Goal: Task Accomplishment & Management: Complete application form

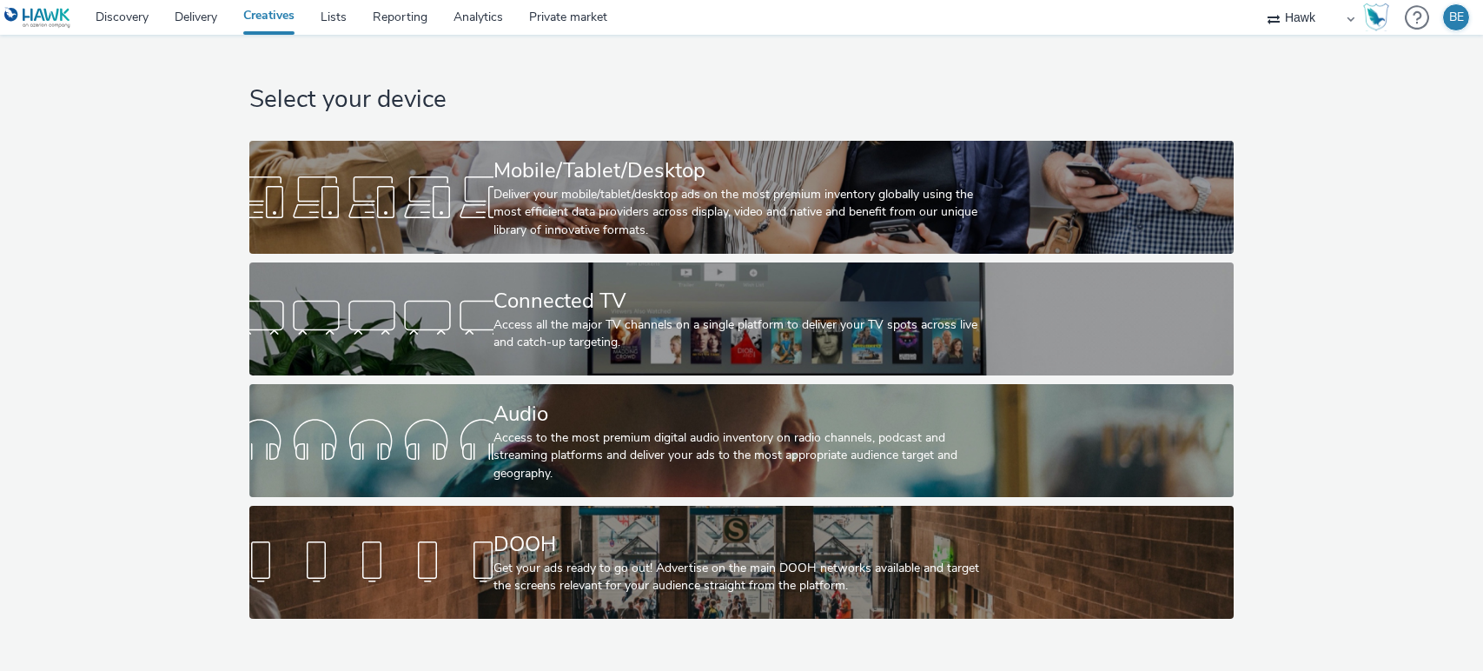
select select "11a7df10-284f-415c-b52a-427acf4c31ae"
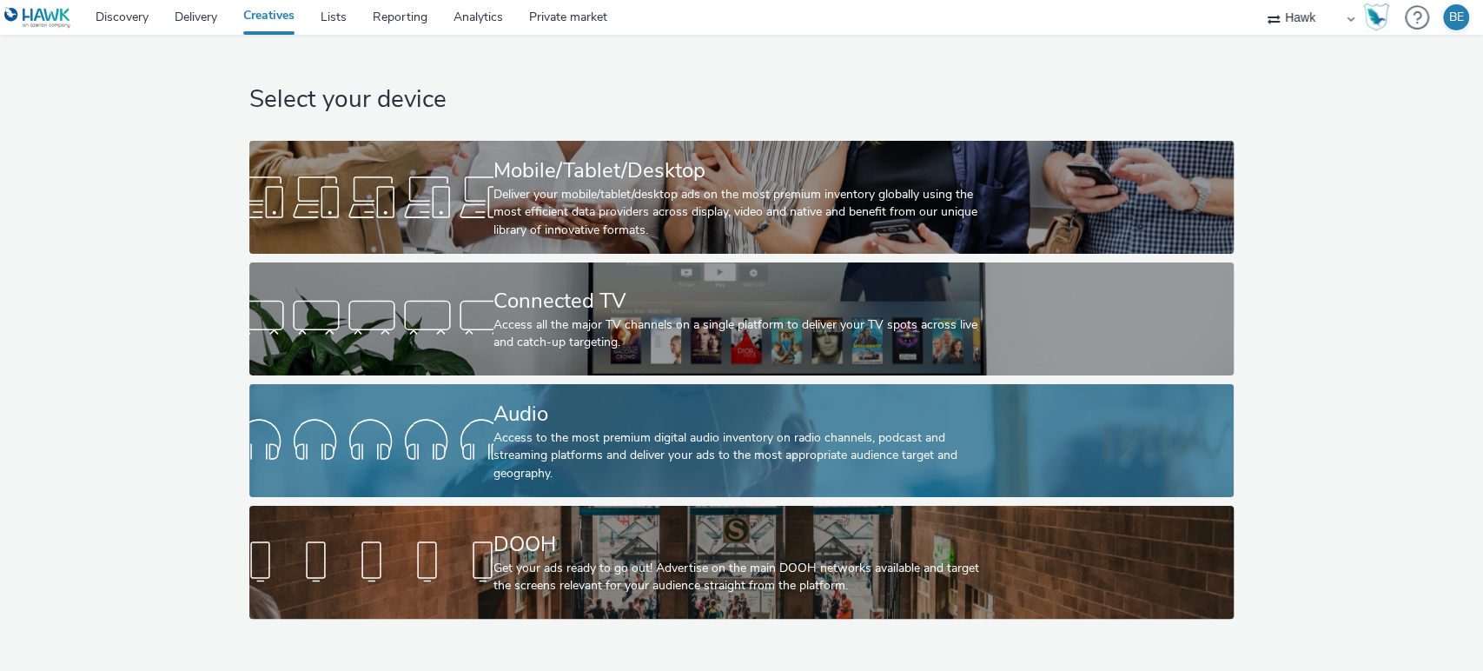
click at [551, 471] on div "Access to the most premium digital audio inventory on radio channels, podcast a…" at bounding box center [737, 455] width 489 height 53
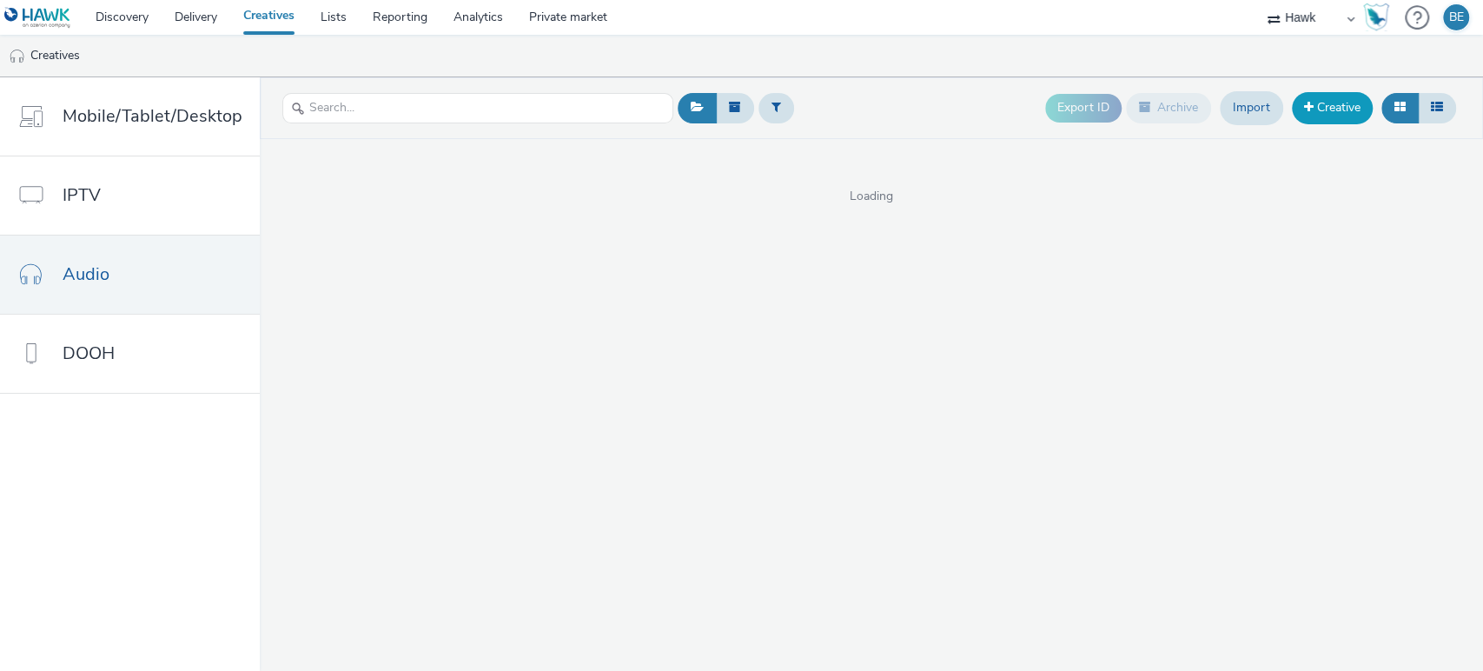
click at [1347, 111] on link "Creative" at bounding box center [1332, 107] width 81 height 31
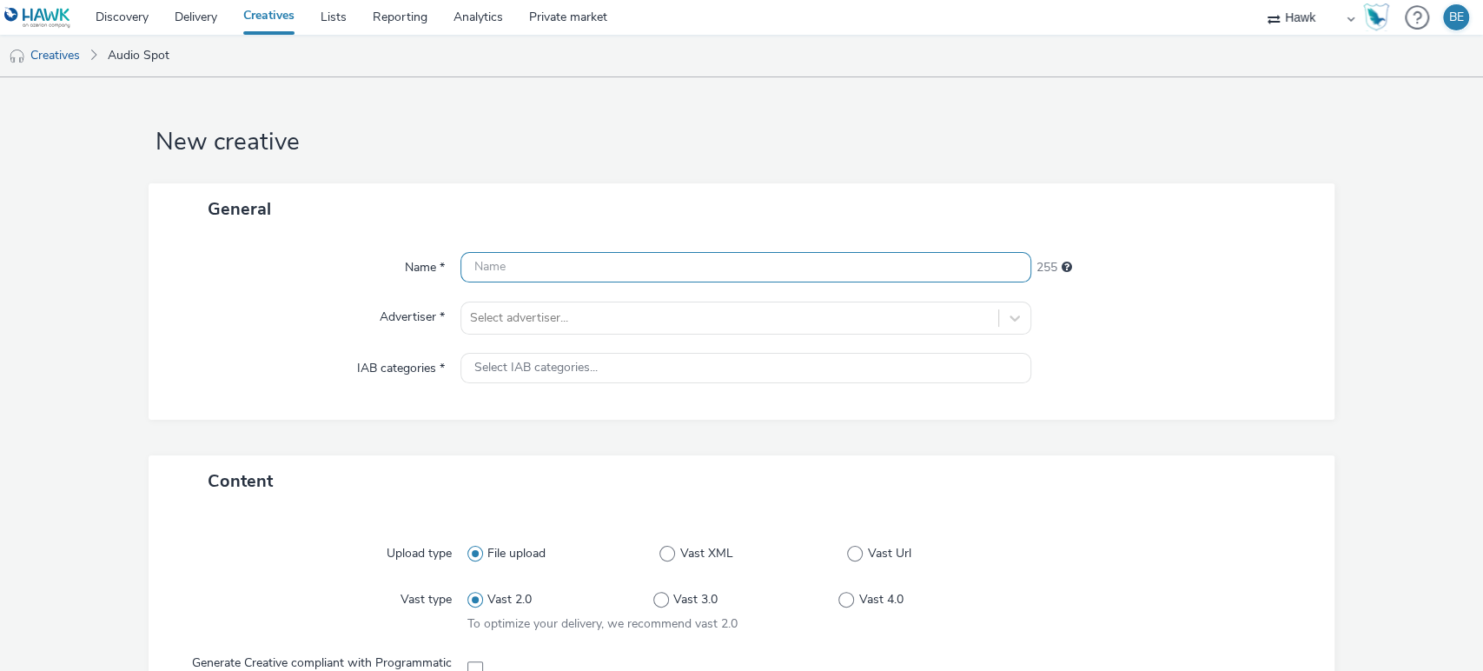
click at [546, 272] on input "text" at bounding box center [746, 267] width 572 height 30
paste input "UK_Bellway Homes_Ashlands_Hawk_Audio_30_300x250_45929_"
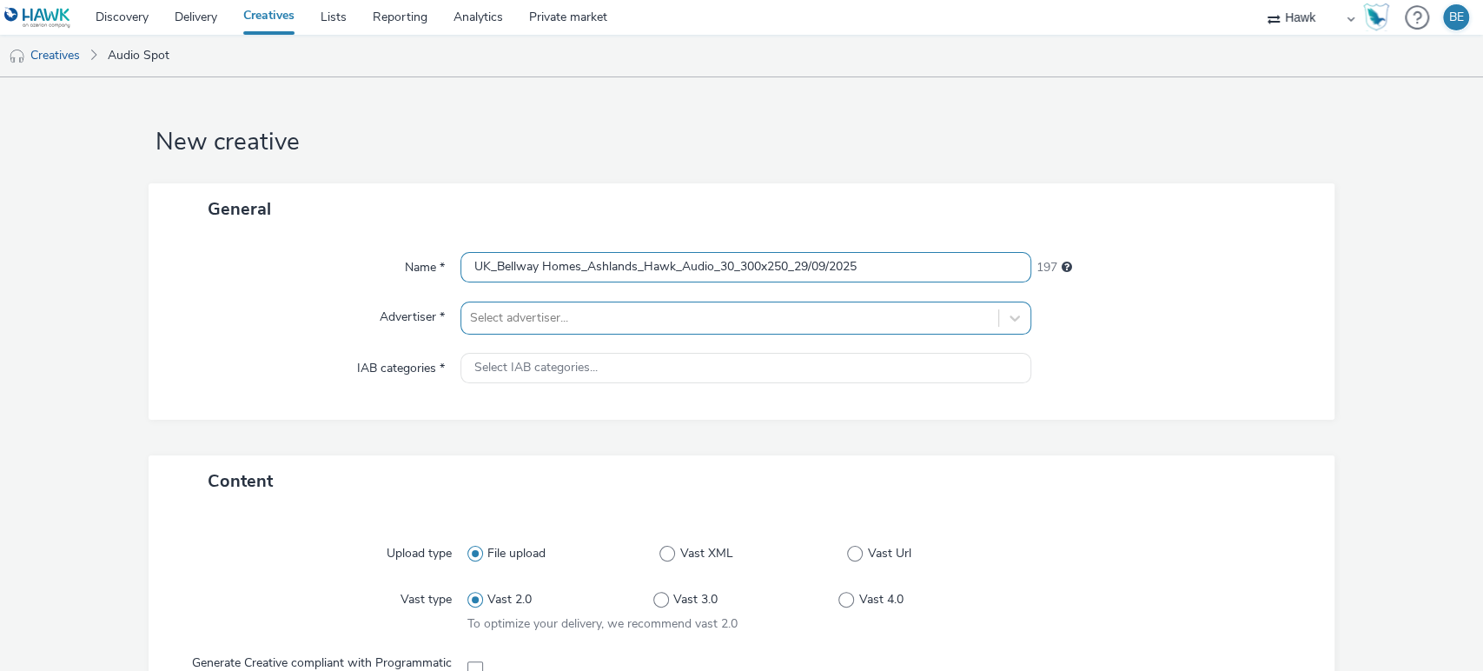
type input "UK_Bellway Homes_Ashlands_Hawk_Audio_30_300x250_29/09/2025"
click at [533, 320] on div at bounding box center [730, 318] width 520 height 21
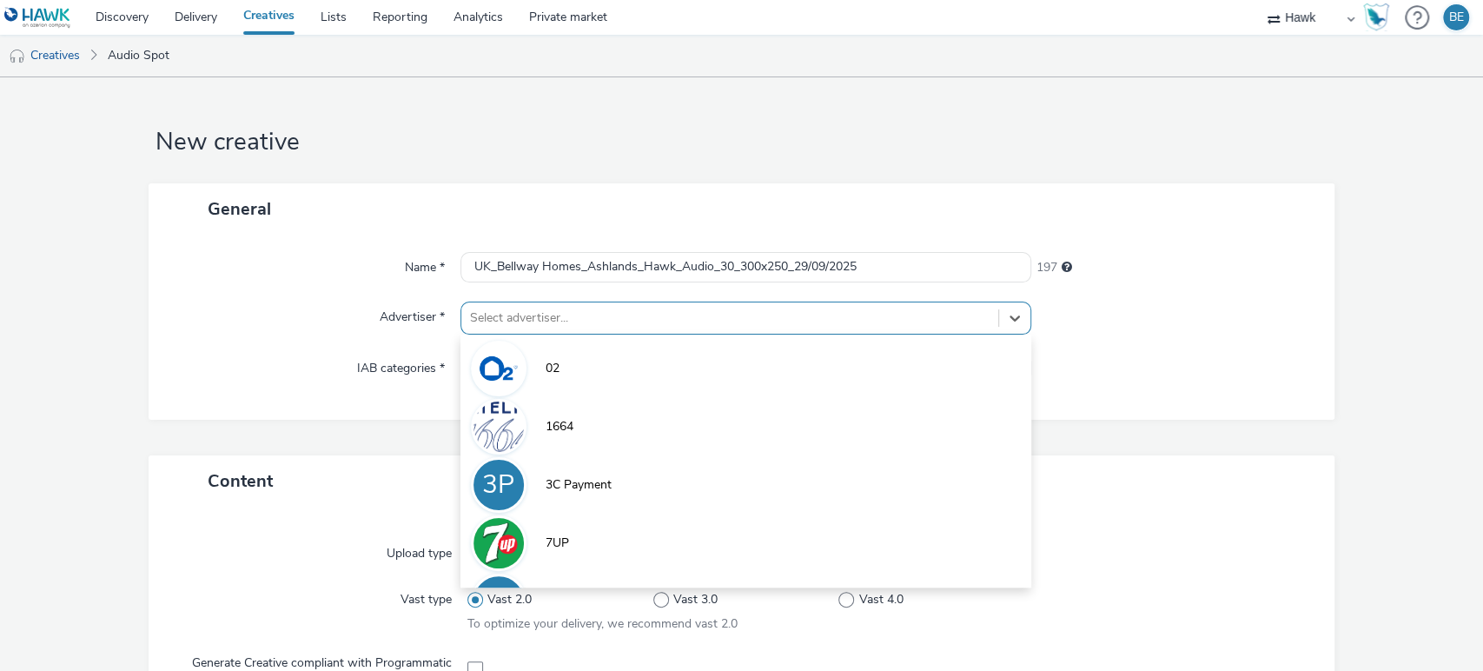
scroll to position [7, 0]
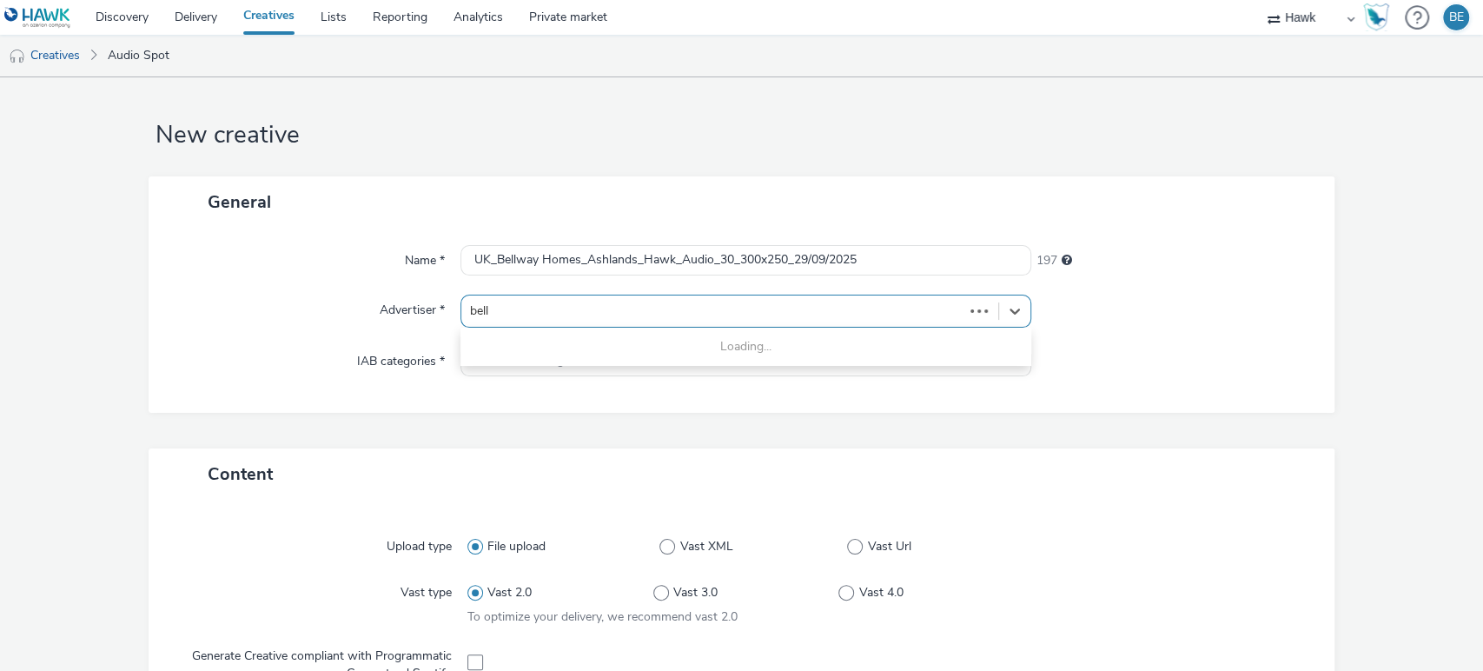
type input "bellw"
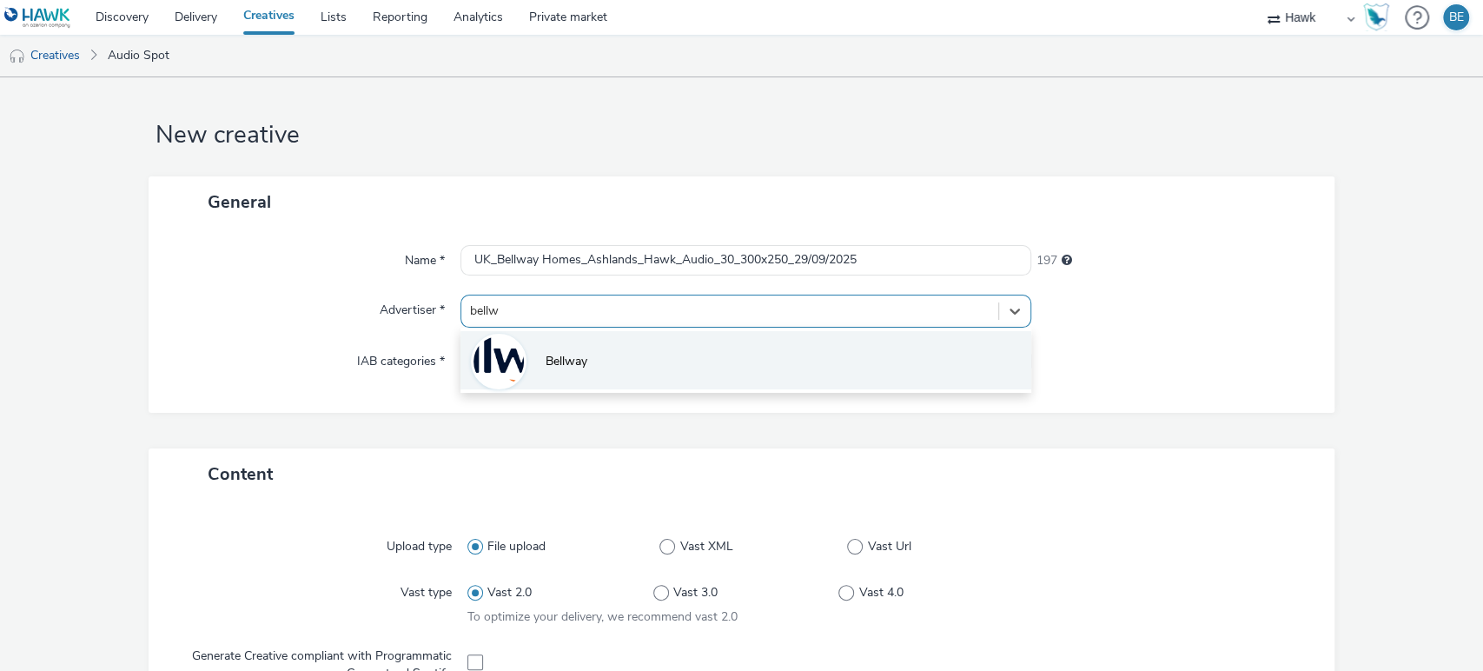
click at [539, 352] on li "Bellway" at bounding box center [746, 360] width 572 height 58
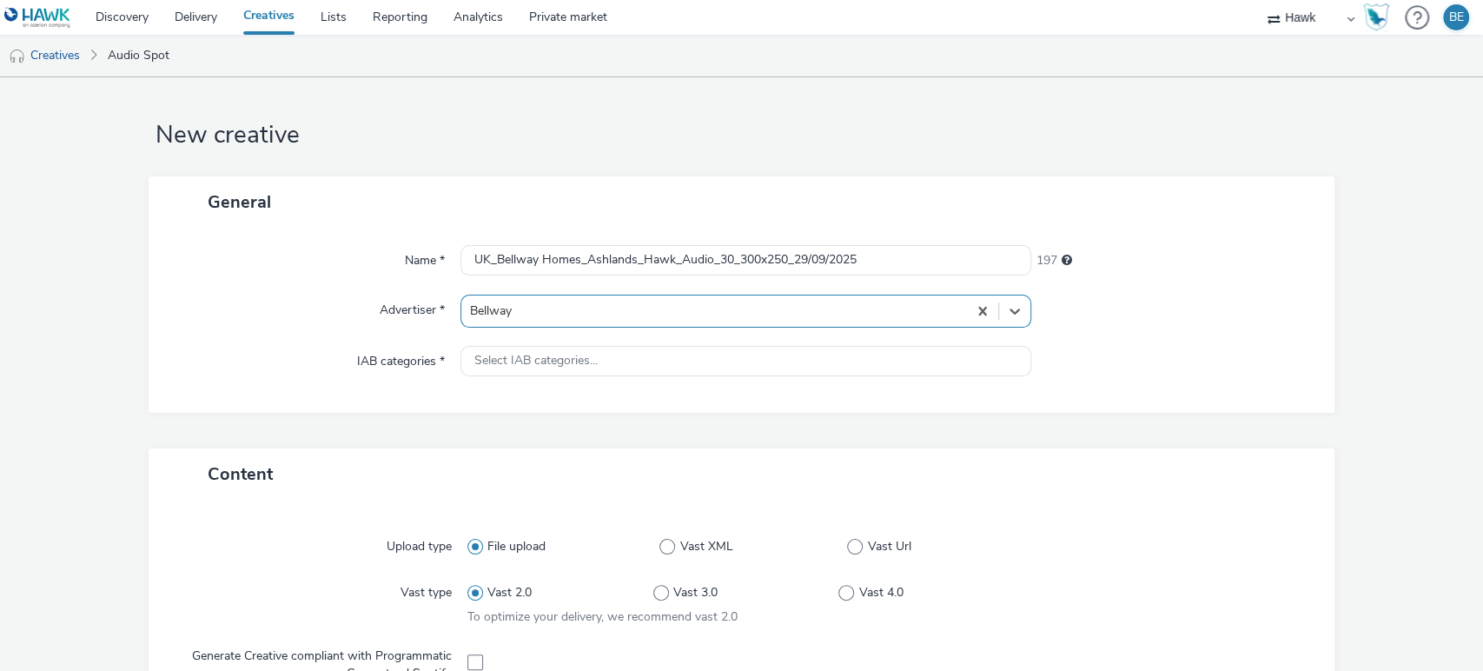
type input "[URL][DOMAIN_NAME]"
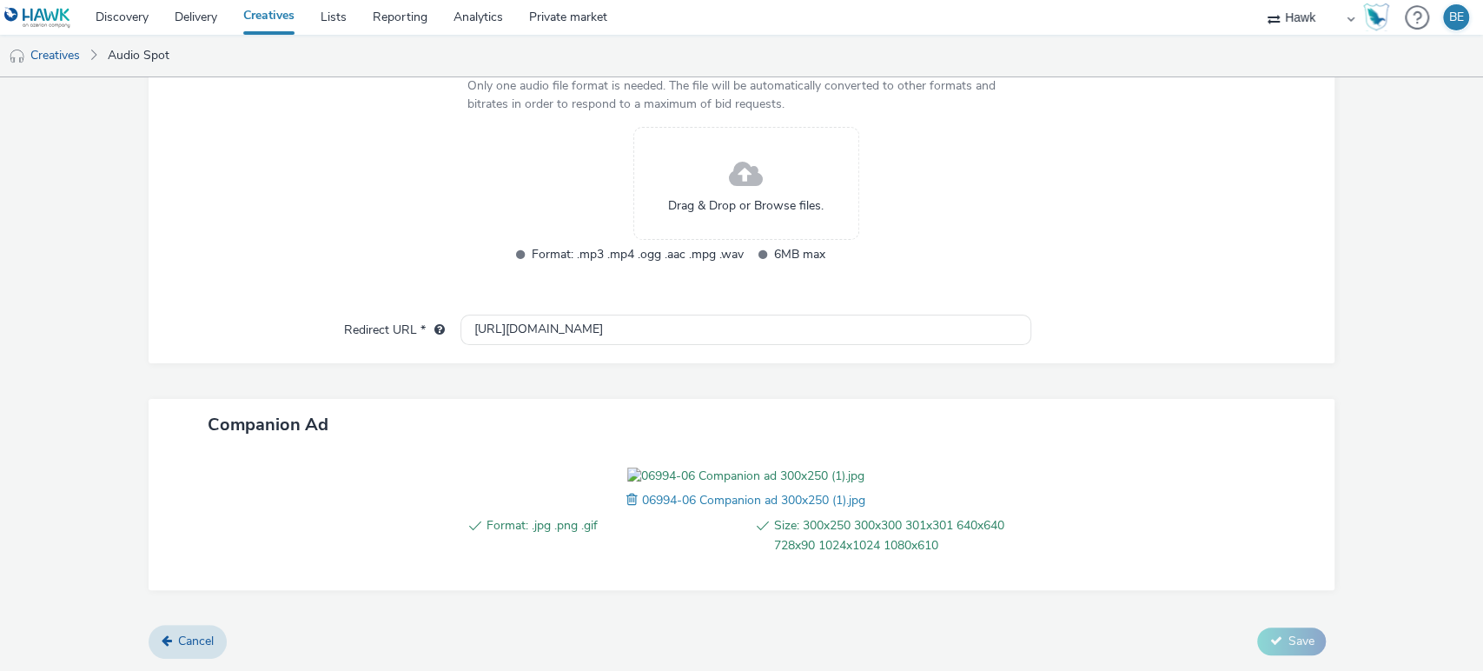
scroll to position [675, 0]
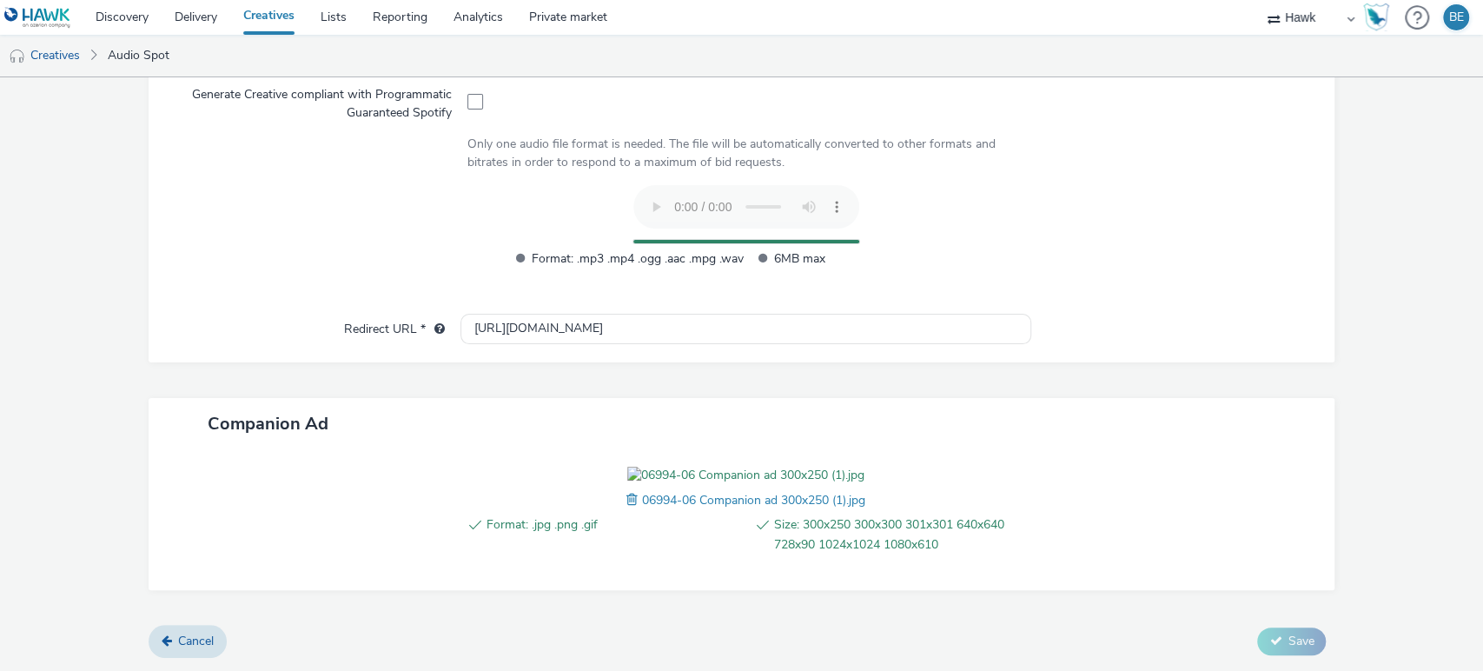
click at [121, 252] on form "New creative General Name * UK_Bellway Homes_Ashlands_Hawk_Audio_30_300x250_29/…" at bounding box center [741, 85] width 1483 height 1172
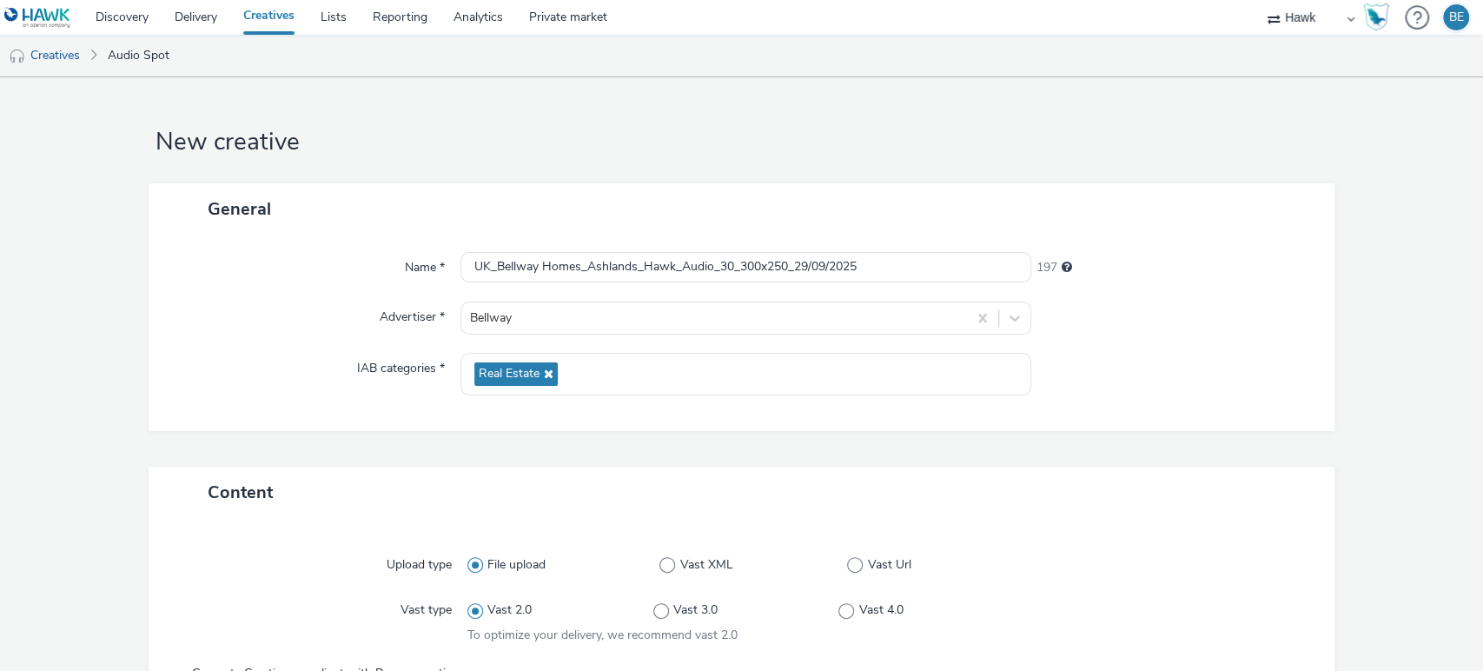
scroll to position [641, 0]
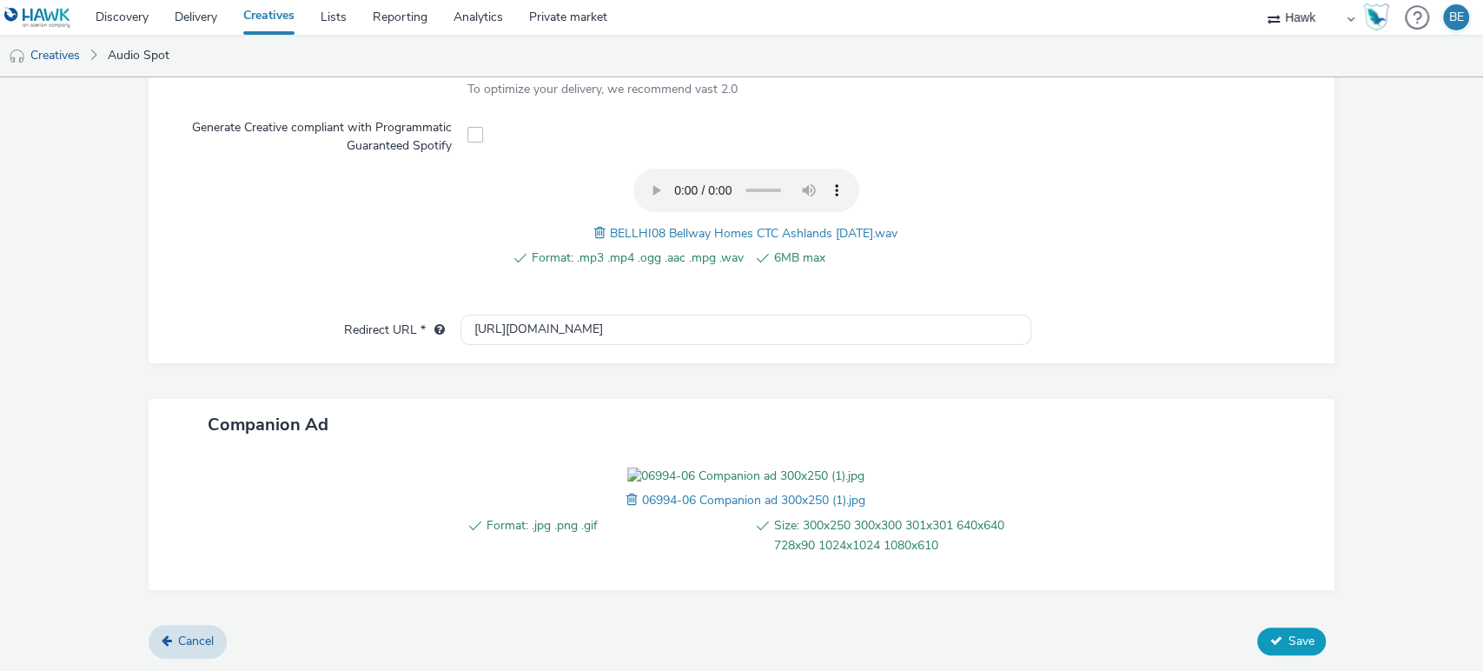
click at [1287, 635] on span "Save" at bounding box center [1300, 640] width 26 height 17
